Goal: Use online tool/utility: Utilize a website feature to perform a specific function

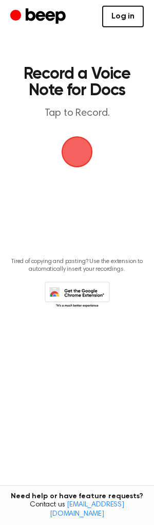
click at [124, 13] on link "Log in" at bounding box center [123, 17] width 42 height 22
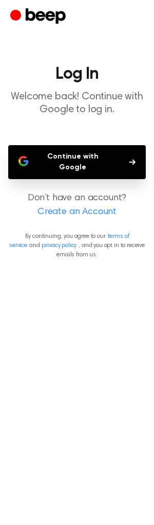
click at [78, 161] on button "Continue with Google" at bounding box center [77, 162] width 138 height 34
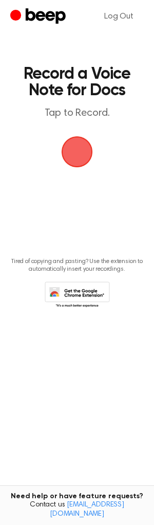
click at [85, 158] on span "button" at bounding box center [77, 151] width 29 height 29
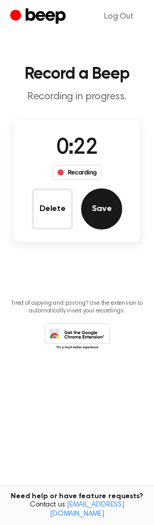
click at [99, 203] on button "Save" at bounding box center [101, 208] width 41 height 41
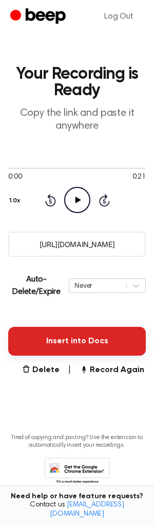
click at [80, 338] on button "Insert into Docs" at bounding box center [77, 341] width 138 height 29
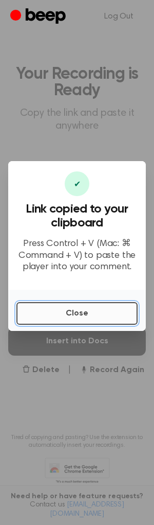
click at [89, 309] on button "Close" at bounding box center [76, 313] width 121 height 23
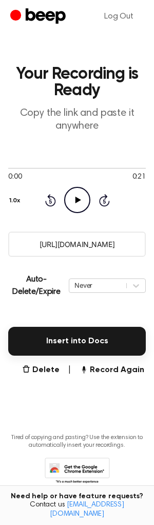
click at [70, 205] on icon "Play Audio" at bounding box center [77, 200] width 26 height 26
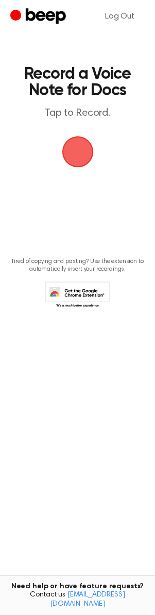
click at [80, 147] on span "button" at bounding box center [77, 151] width 35 height 35
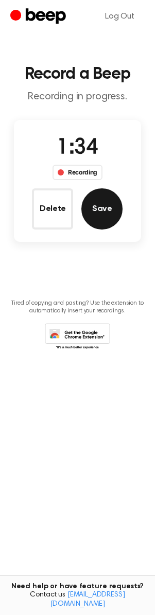
click at [103, 198] on button "Save" at bounding box center [101, 208] width 41 height 41
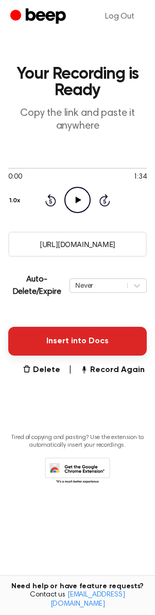
click at [78, 346] on button "Insert into Docs" at bounding box center [77, 341] width 138 height 29
